Goal: Information Seeking & Learning: Learn about a topic

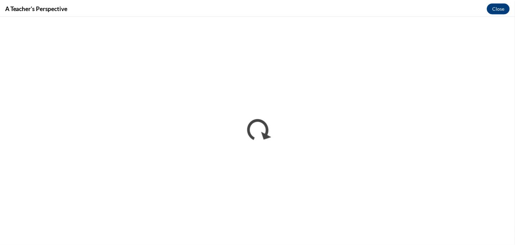
scroll to position [308, 0]
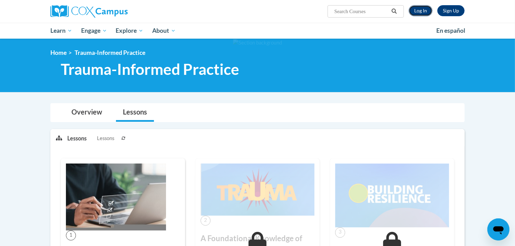
click at [418, 11] on link "Log In" at bounding box center [421, 10] width 24 height 11
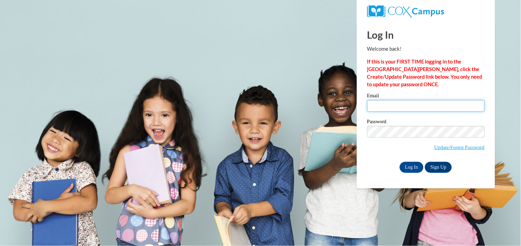
click at [391, 104] on input "Email" at bounding box center [425, 106] width 117 height 12
type input "[EMAIL_ADDRESS][DOMAIN_NAME]"
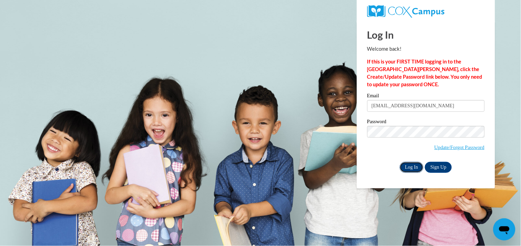
click at [406, 170] on input "Log In" at bounding box center [412, 167] width 24 height 11
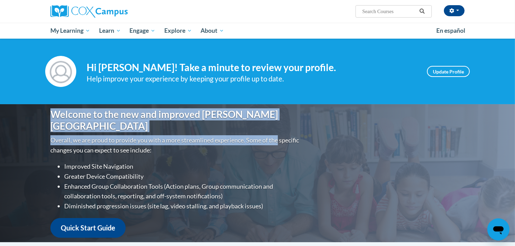
drag, startPoint x: 448, startPoint y: 105, endPoint x: 515, endPoint y: 94, distance: 67.6
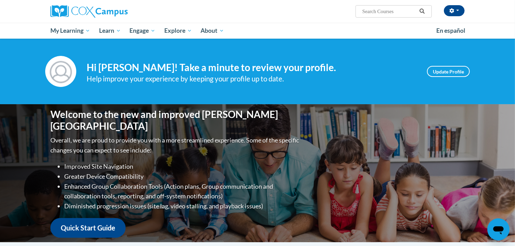
drag, startPoint x: 515, startPoint y: 94, endPoint x: 353, endPoint y: 23, distance: 176.2
click at [353, 23] on ul "My Learning My Learning My Course Progress Certificates My Action Plans Group D…" at bounding box center [239, 31] width 386 height 16
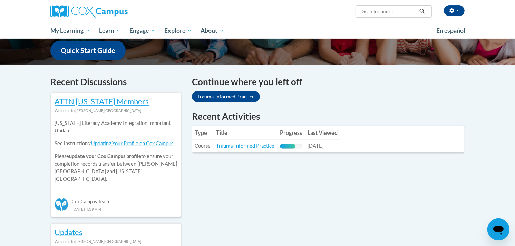
scroll to position [223, 0]
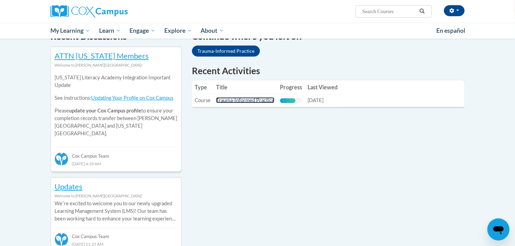
click at [259, 102] on link "Trauma-Informed Practice" at bounding box center [245, 100] width 58 height 6
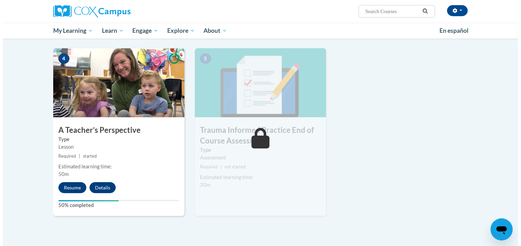
scroll to position [324, 0]
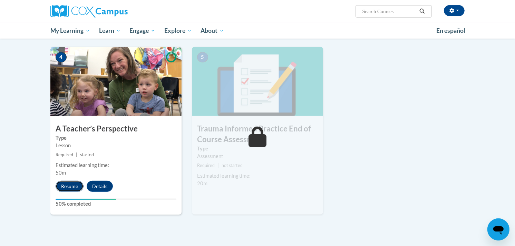
click at [61, 186] on button "Resume" at bounding box center [70, 186] width 28 height 11
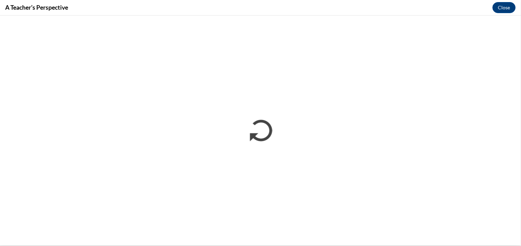
scroll to position [0, 0]
